Goal: Information Seeking & Learning: Learn about a topic

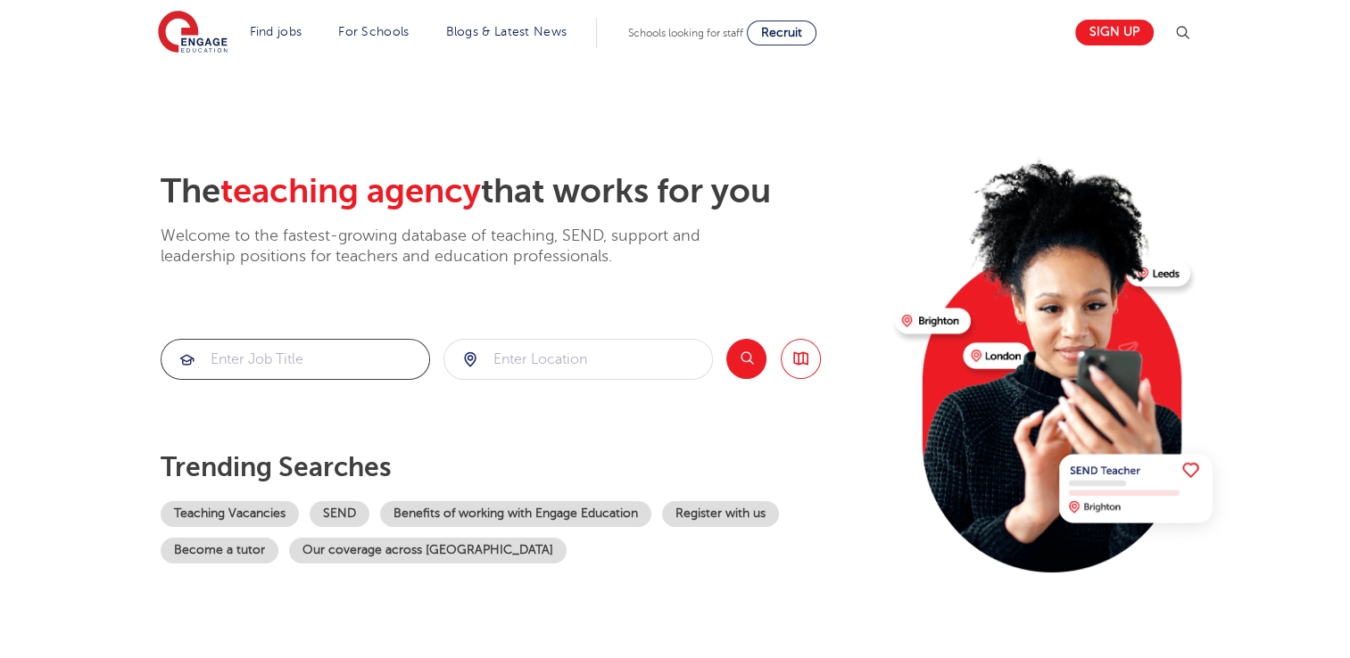
click at [332, 368] on input "search" at bounding box center [295, 359] width 268 height 39
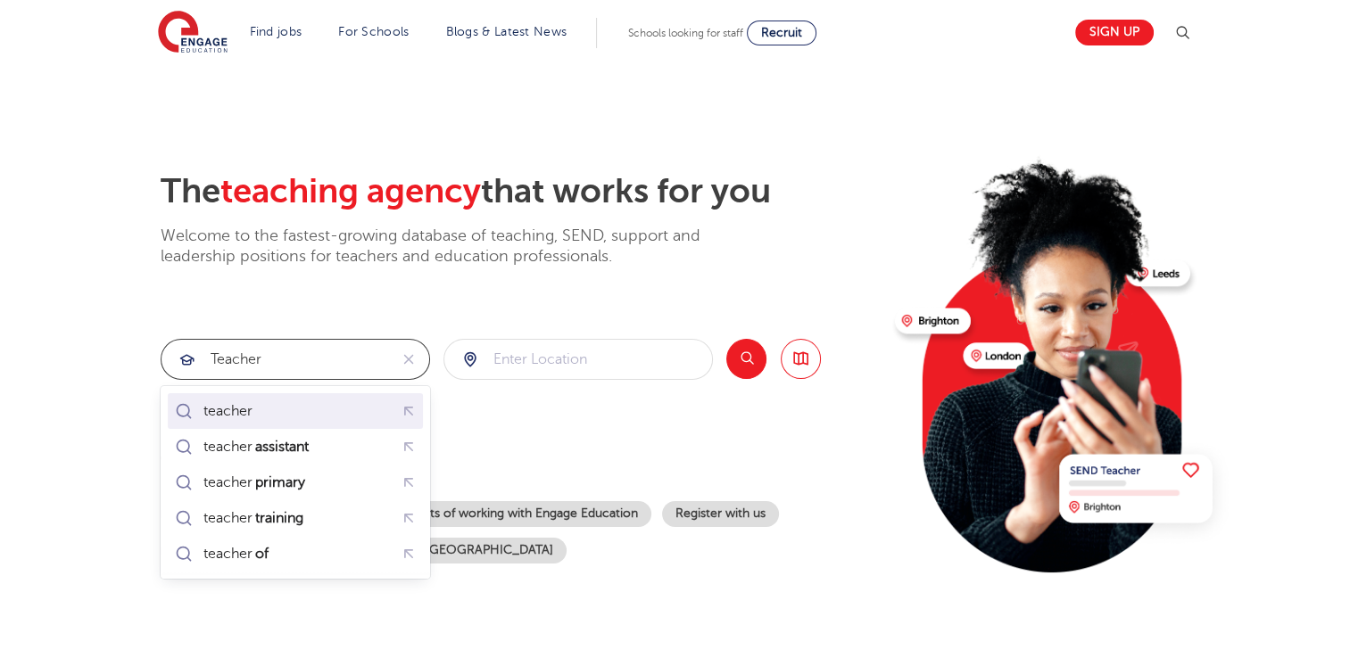
click at [226, 410] on div "teacher" at bounding box center [227, 411] width 49 height 18
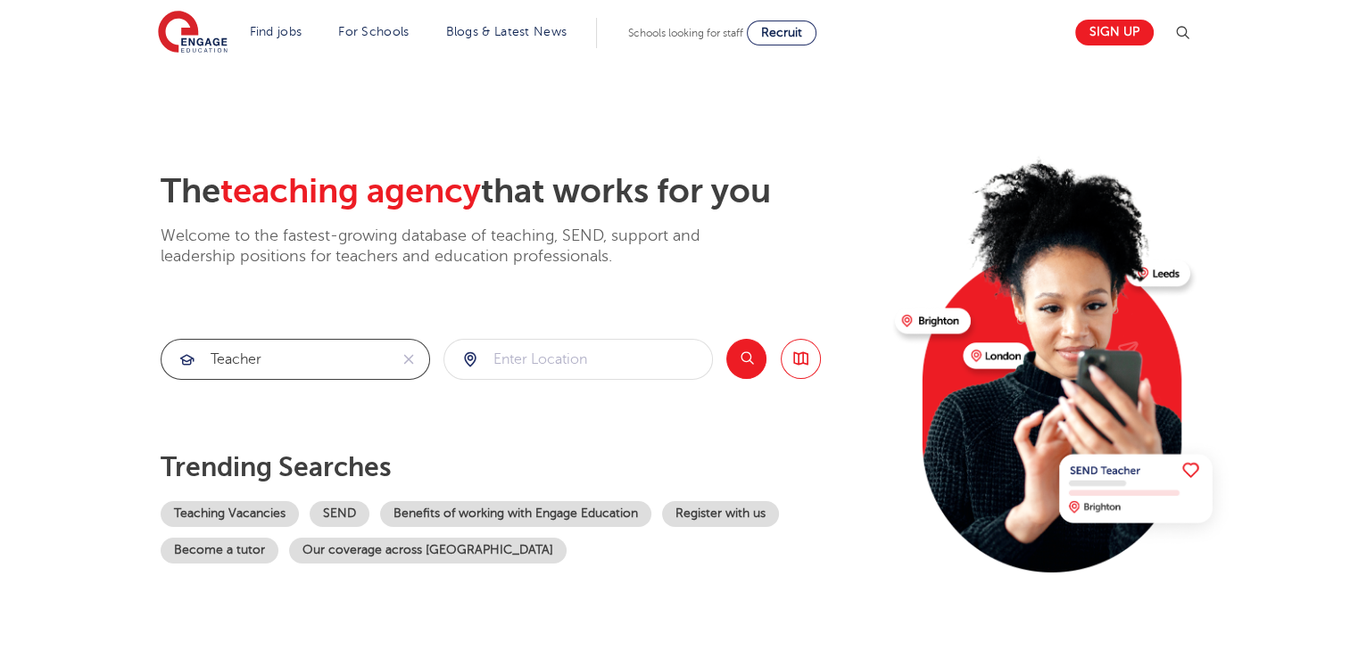
type input "teacher"
click at [513, 359] on input "search" at bounding box center [578, 359] width 268 height 39
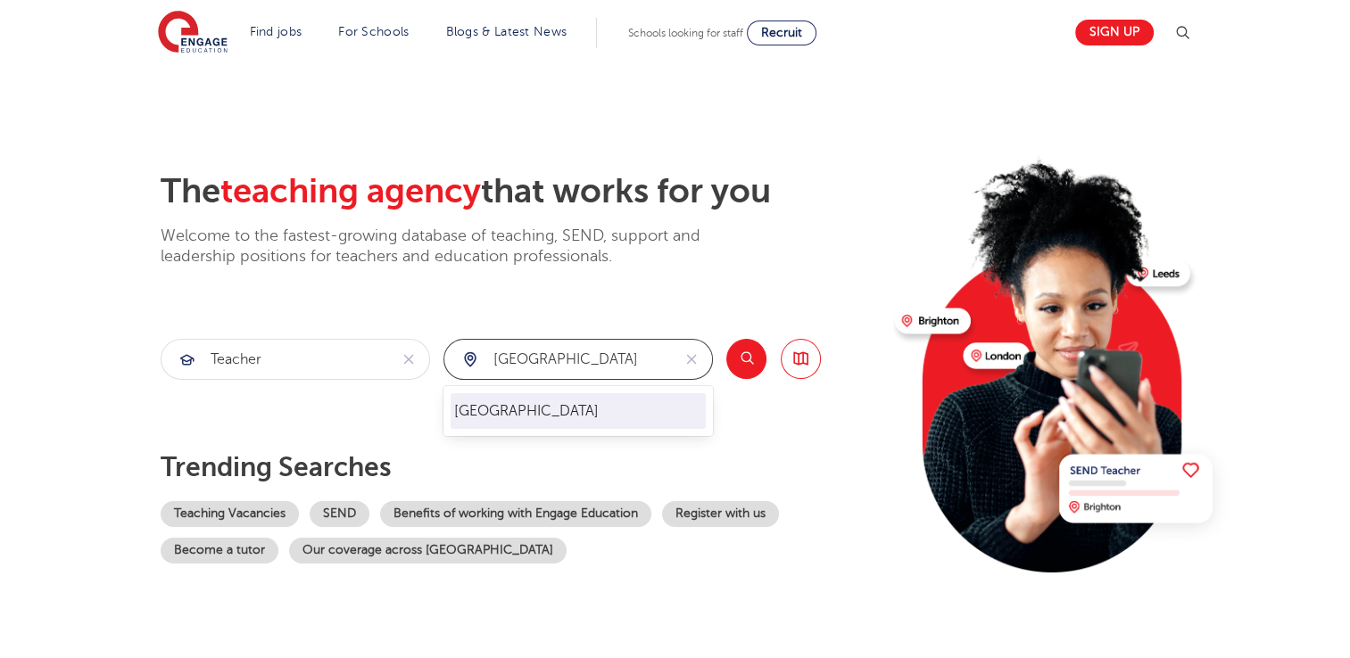
click at [480, 406] on li "[GEOGRAPHIC_DATA]" at bounding box center [578, 411] width 255 height 36
type input "[GEOGRAPHIC_DATA]"
click at [746, 361] on button "Search" at bounding box center [746, 359] width 40 height 40
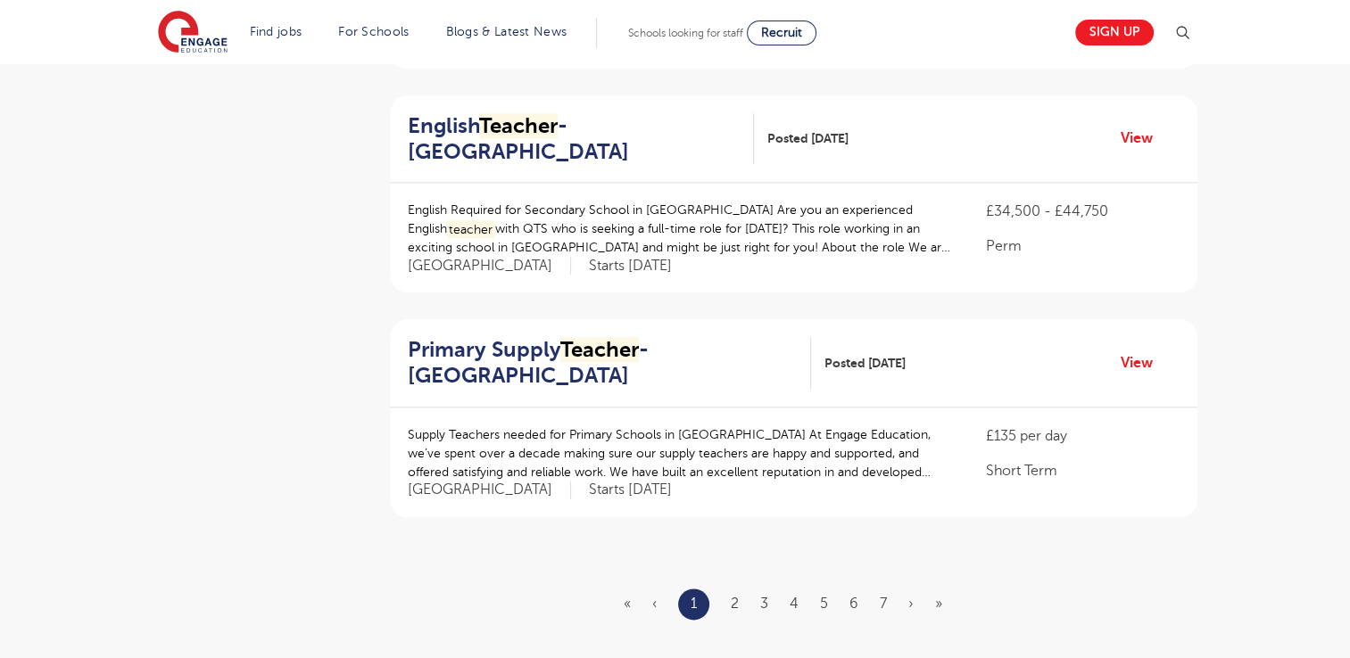
scroll to position [1963, 0]
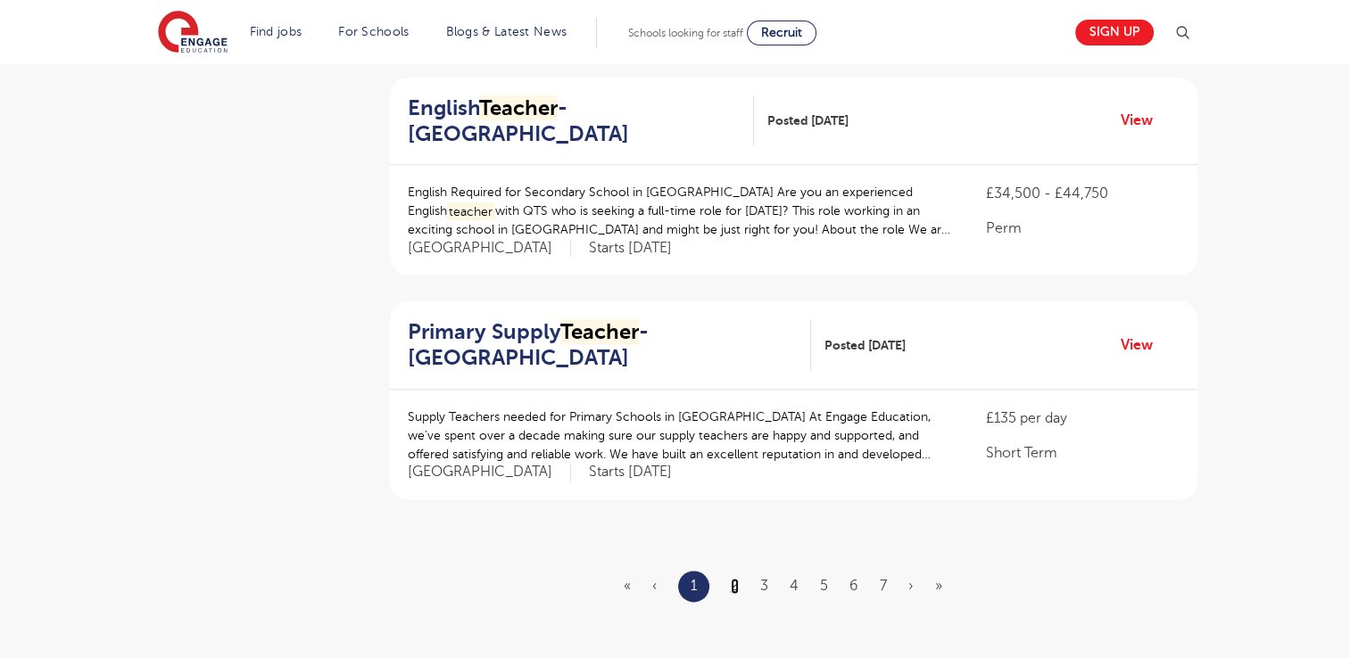
click at [732, 578] on link "2" at bounding box center [735, 586] width 8 height 16
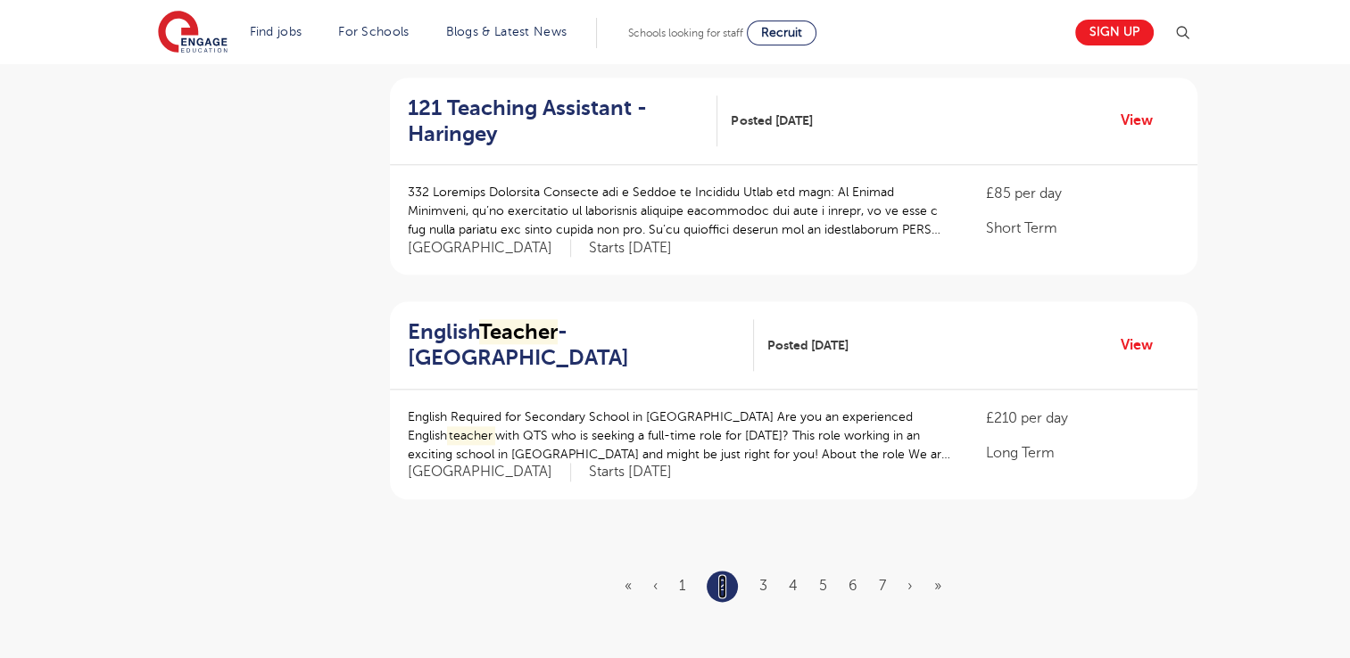
scroll to position [0, 0]
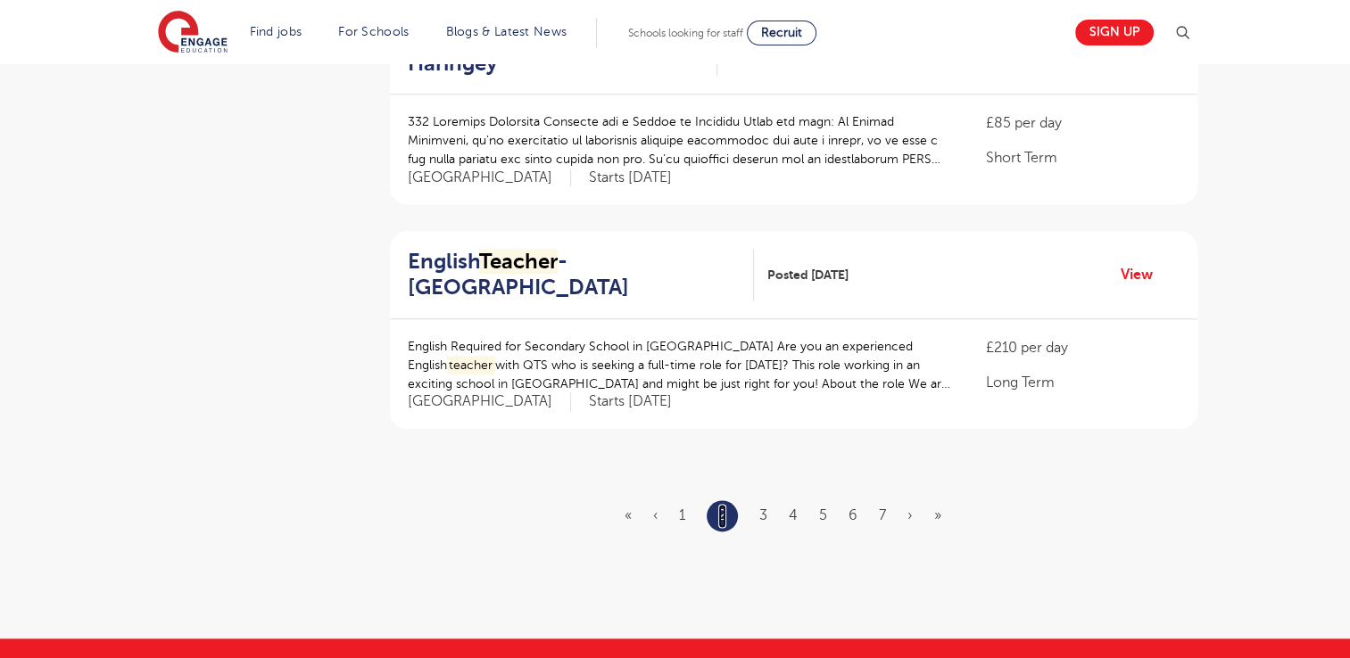
scroll to position [2045, 0]
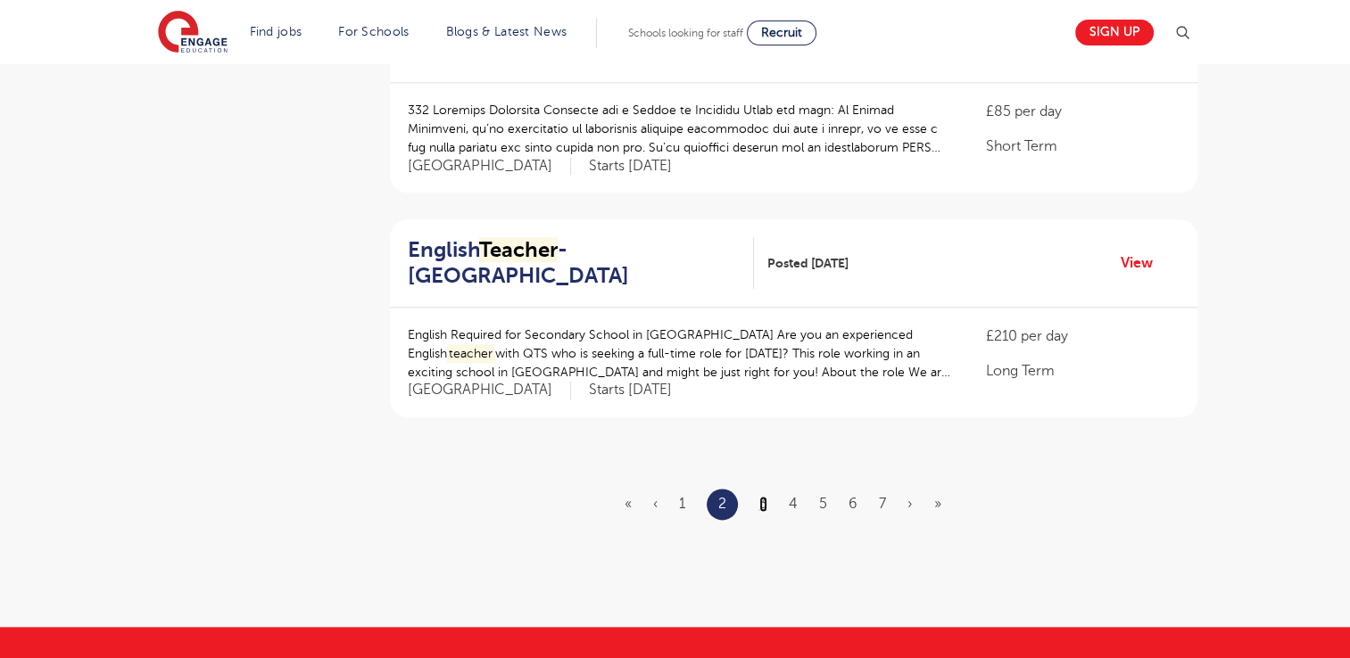
click at [761, 496] on link "3" at bounding box center [763, 504] width 8 height 16
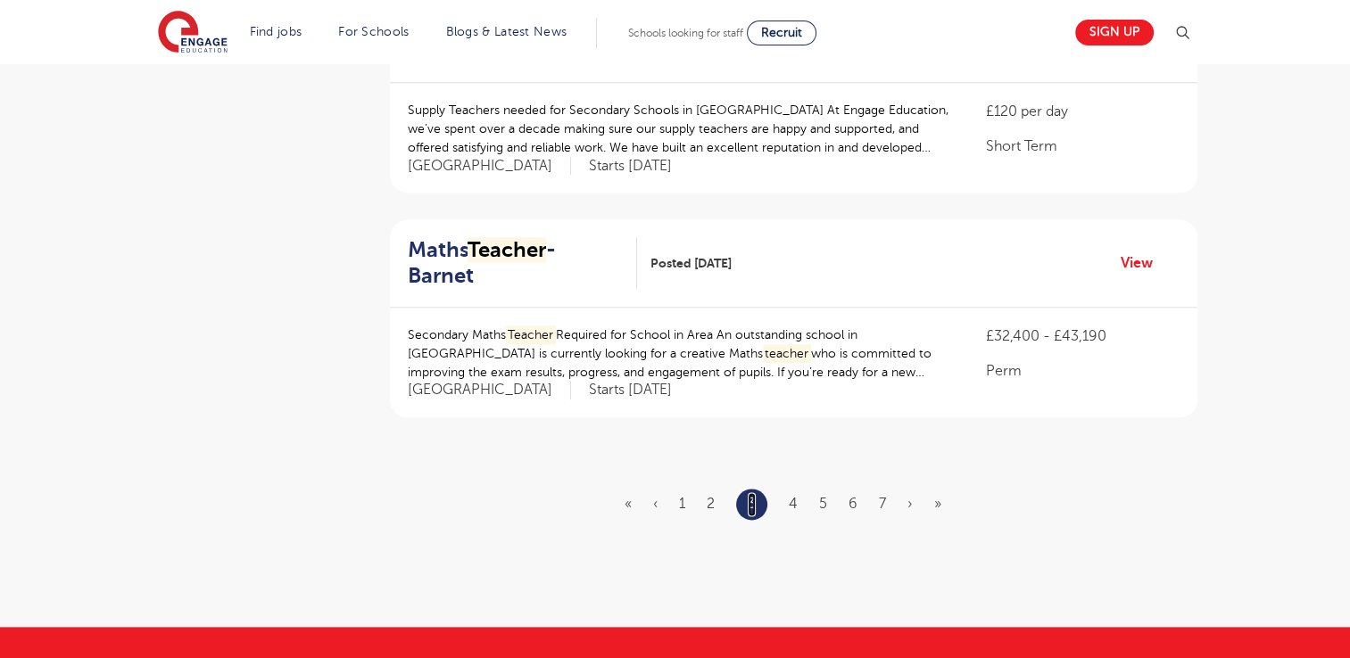
scroll to position [0, 0]
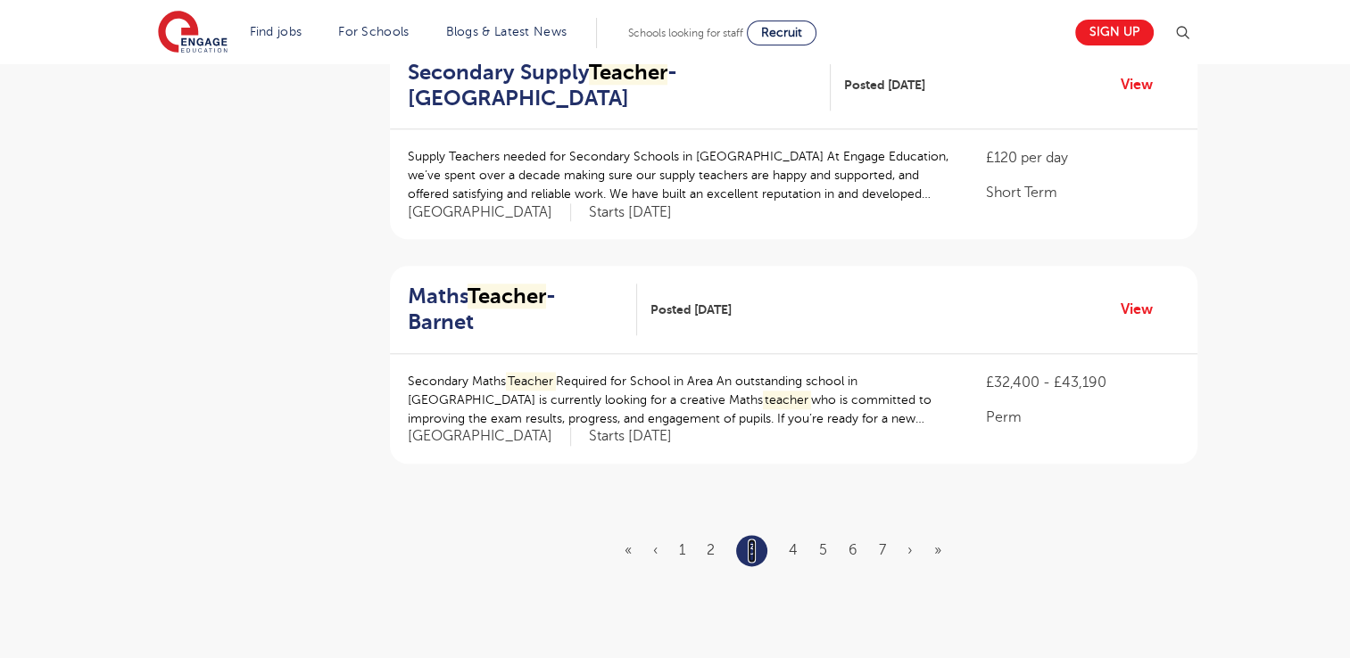
scroll to position [2046, 0]
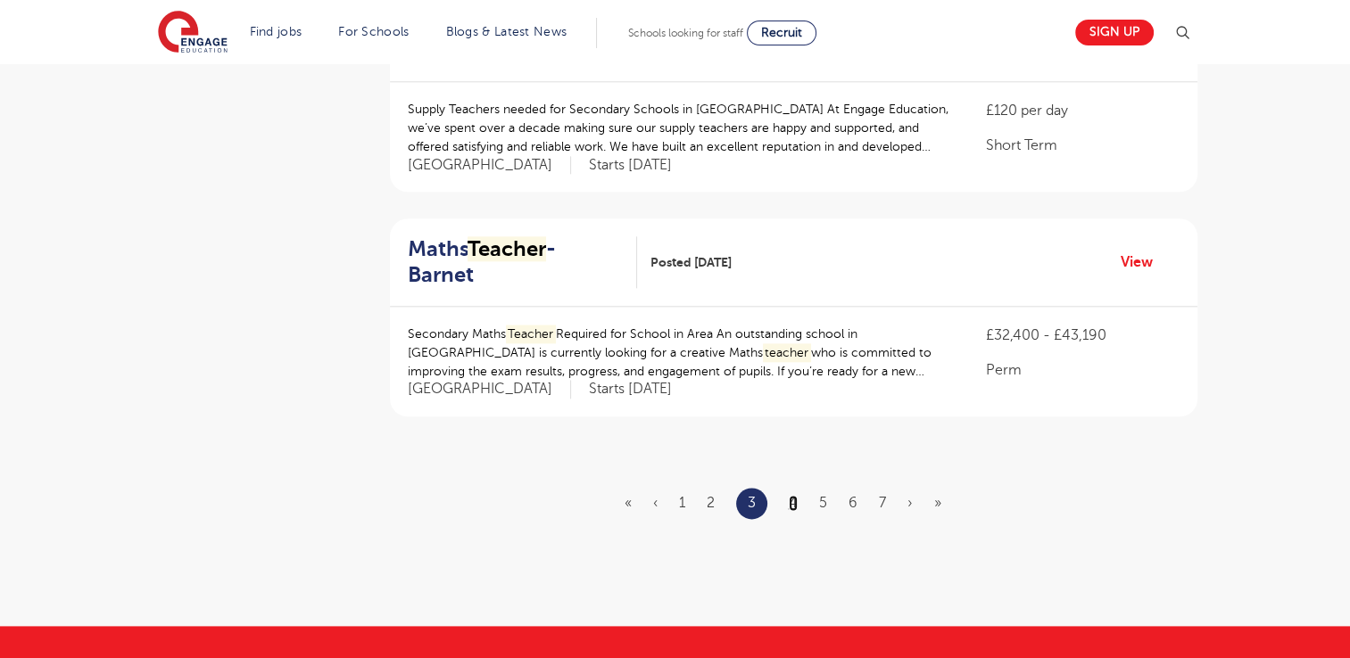
click at [797, 495] on link "4" at bounding box center [793, 503] width 9 height 16
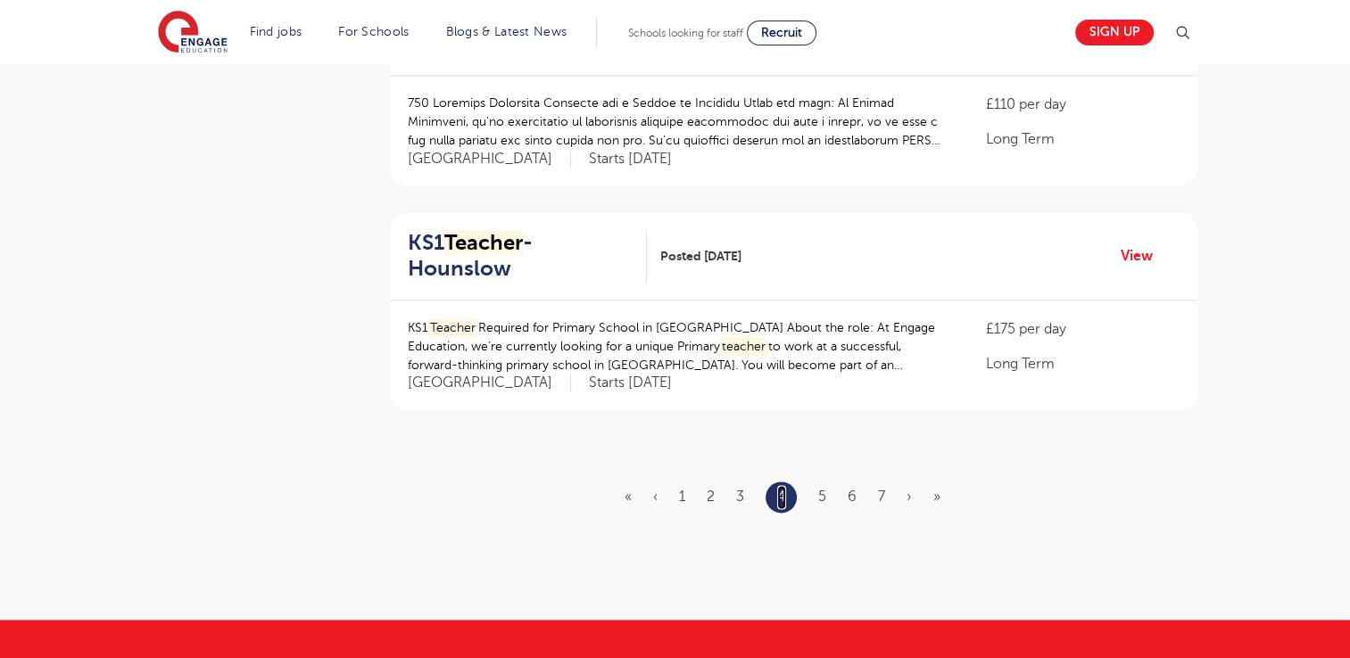
scroll to position [2059, 0]
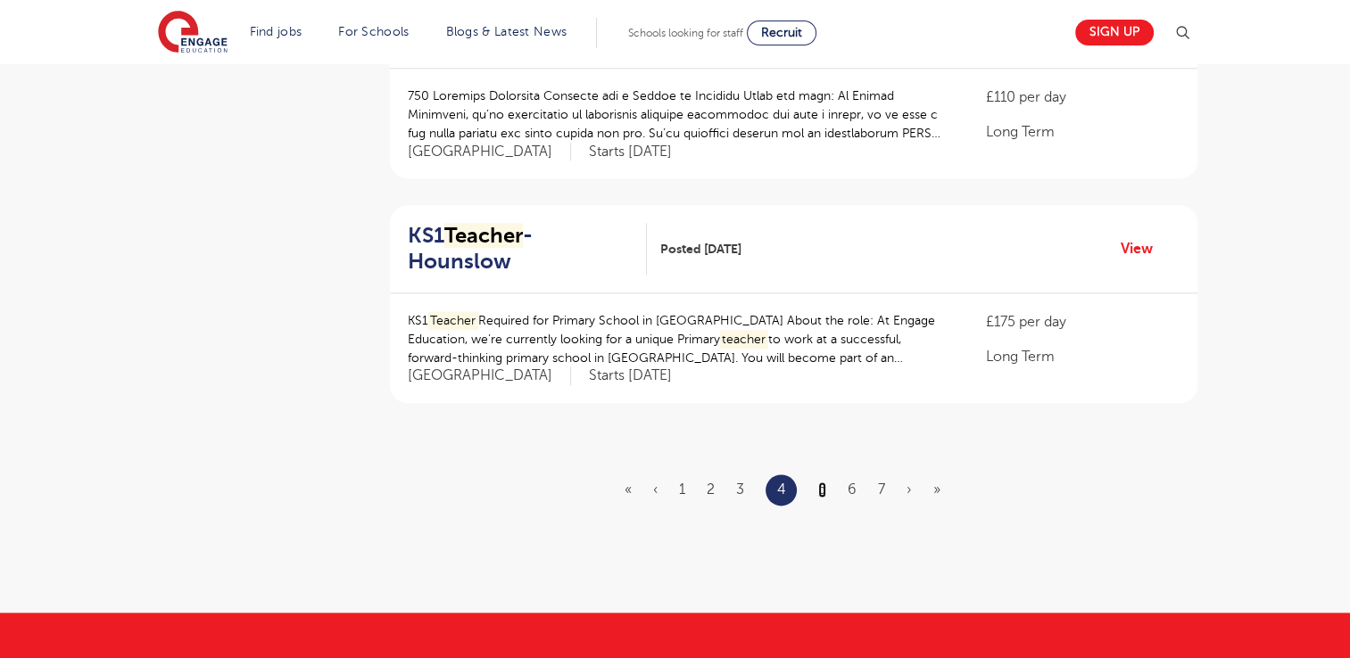
click at [823, 482] on link "5" at bounding box center [822, 490] width 8 height 16
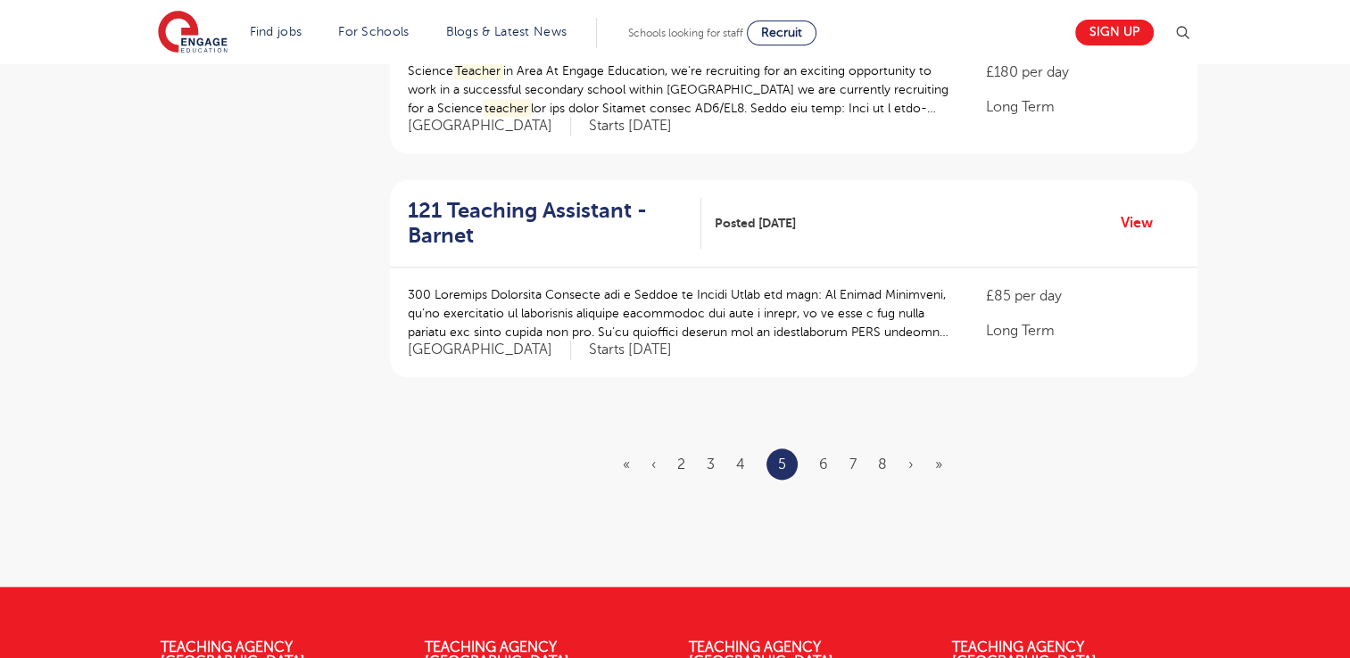
scroll to position [0, 0]
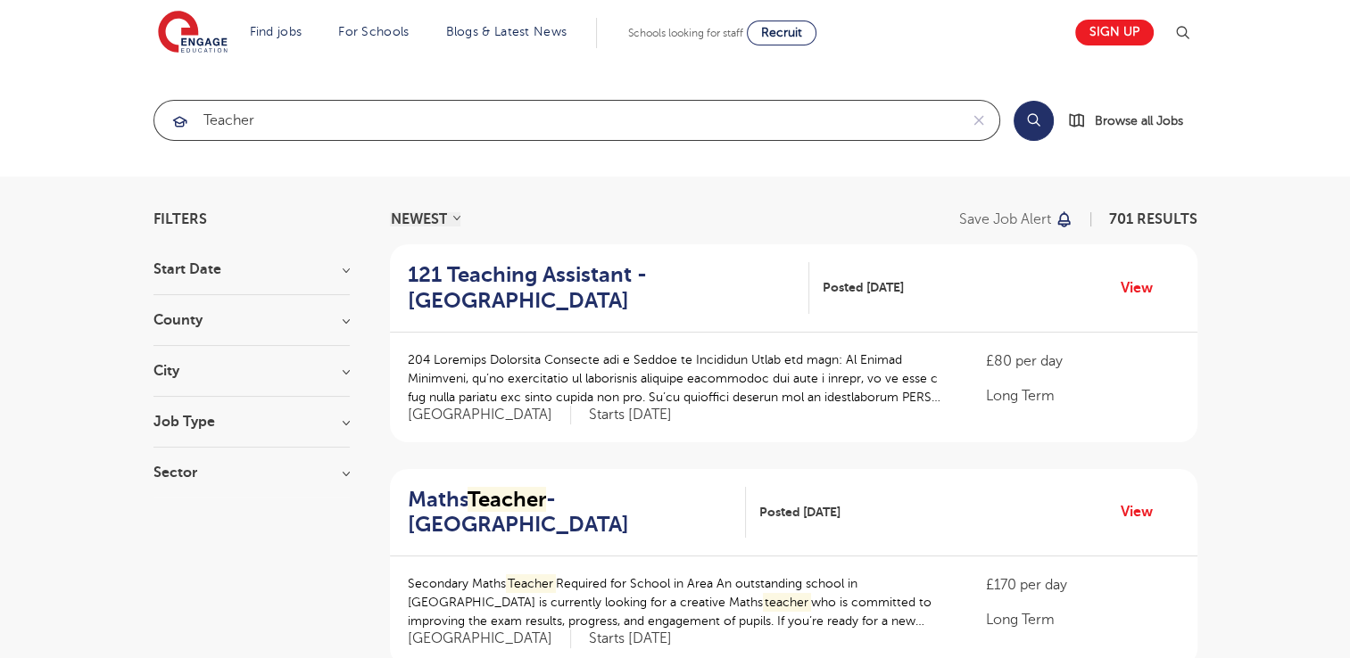
click at [309, 125] on input "teacher" at bounding box center [556, 120] width 804 height 39
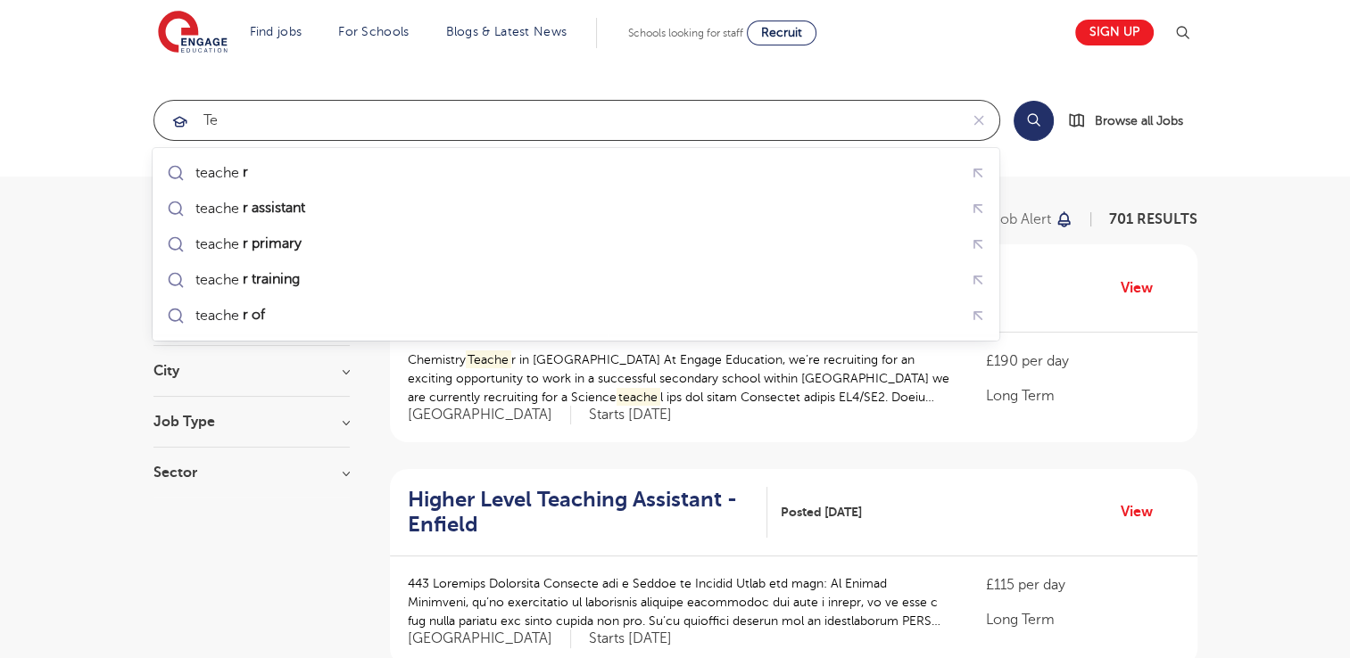
type input "t"
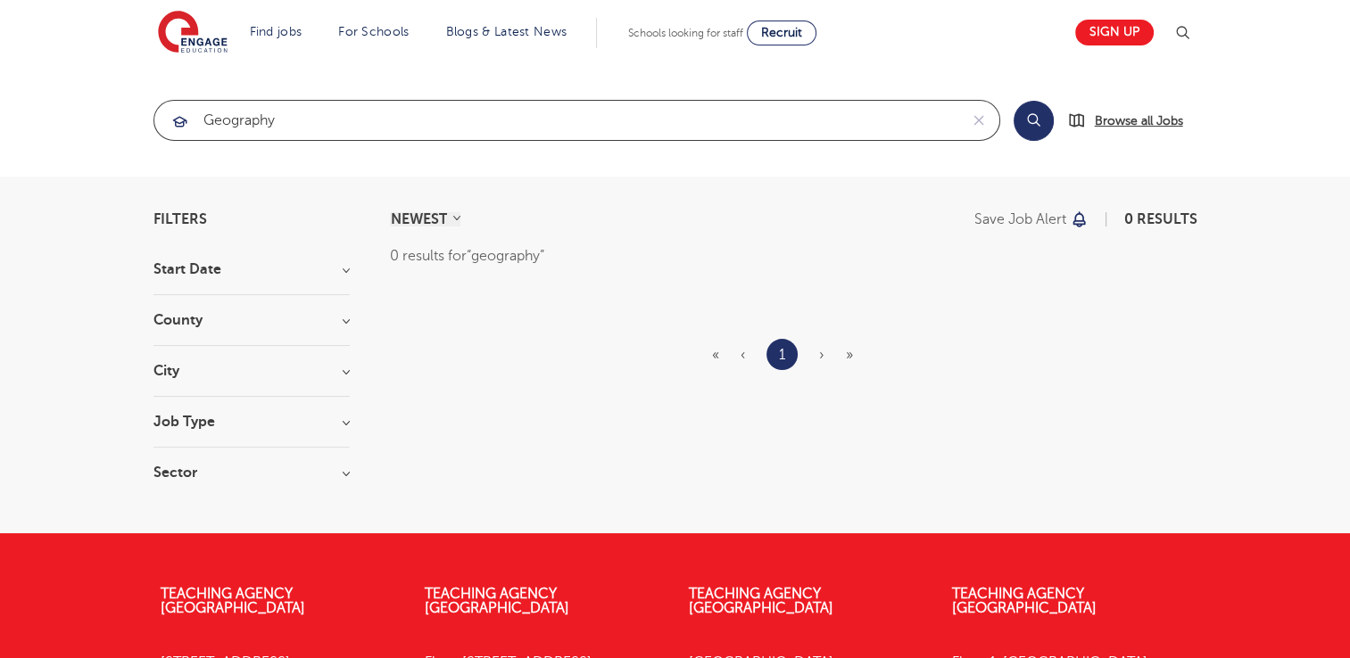
type input "geography"
click at [1149, 112] on span "Browse all Jobs" at bounding box center [1139, 121] width 88 height 21
